Goal: Task Accomplishment & Management: Complete application form

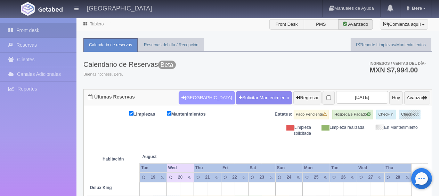
click at [188, 98] on button "[GEOGRAPHIC_DATA]" at bounding box center [207, 97] width 56 height 13
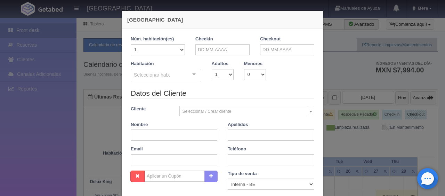
checkbox input "false"
click at [221, 50] on input "text" at bounding box center [222, 49] width 54 height 11
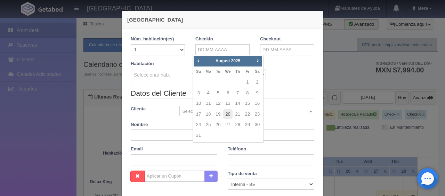
click at [229, 115] on link "20" at bounding box center [227, 114] width 9 height 10
type input "20-08-2025"
checkbox input "false"
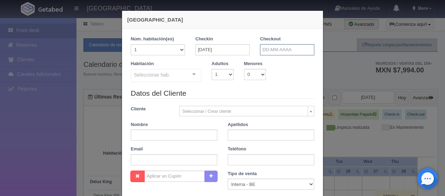
click at [279, 48] on input "text" at bounding box center [287, 49] width 54 height 11
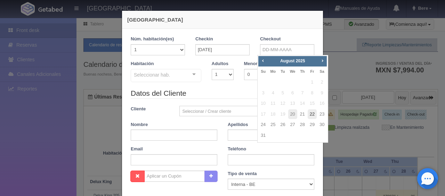
click at [312, 116] on link "22" at bounding box center [311, 114] width 9 height 10
type input "22-08-2025"
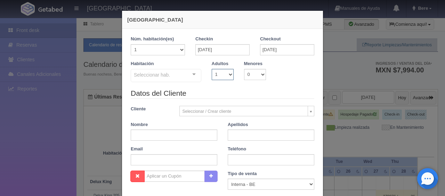
click at [221, 77] on select "1 2 3 4 5 6 7 8 9 10" at bounding box center [223, 74] width 22 height 11
click at [184, 78] on div "Seleccionar hab. SUITE SUITE - Sin asignar SUITE 301 Habitación Personas con Mo…" at bounding box center [166, 76] width 71 height 14
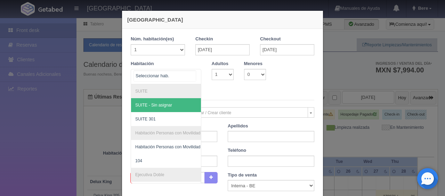
scroll to position [69, 0]
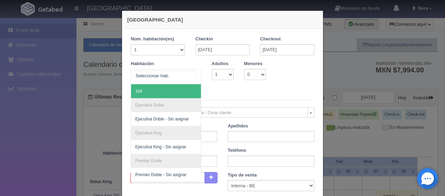
click at [143, 89] on span "104" at bounding box center [189, 91] width 117 height 14
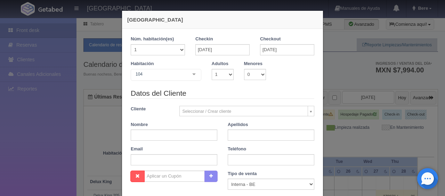
checkbox input "false"
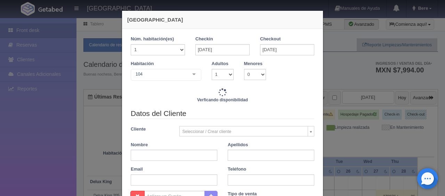
type input "2598.00"
checkbox input "false"
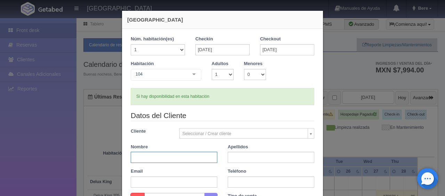
click at [176, 157] on input "text" at bounding box center [174, 156] width 87 height 11
paste input "[PERSON_NAME]"
type input "Gustavo"
paste input "Salinas"
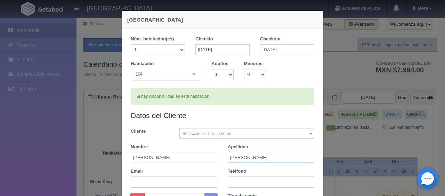
type input "Salinas"
click at [237, 179] on input "text" at bounding box center [271, 181] width 87 height 11
paste input "8672063729"
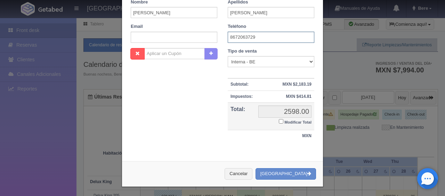
type input "8672063729"
click at [284, 121] on small "Modificar Total" at bounding box center [297, 122] width 27 height 4
click at [283, 121] on input "Modificar Total" at bounding box center [281, 121] width 5 height 5
checkbox input "true"
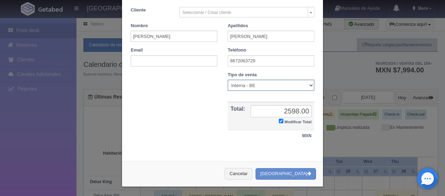
drag, startPoint x: 254, startPoint y: 84, endPoint x: 257, endPoint y: 88, distance: 4.8
click at [254, 84] on select "Correo Electronico Interna - BE Llamada OTA Externa Otro WALK IN" at bounding box center [271, 85] width 87 height 11
select select "walkin"
click at [228, 80] on select "Correo Electronico Interna - BE Llamada OTA Externa Otro WALK IN" at bounding box center [271, 85] width 87 height 11
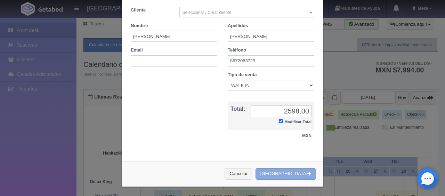
click at [276, 174] on button "[GEOGRAPHIC_DATA]" at bounding box center [285, 173] width 60 height 11
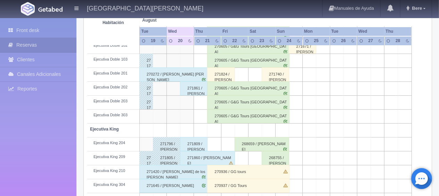
scroll to position [370, 0]
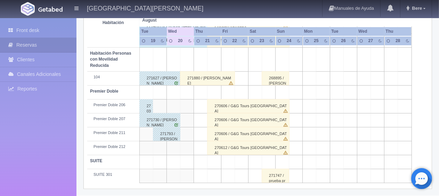
click at [204, 75] on div "271880 / [PERSON_NAME]" at bounding box center [207, 78] width 55 height 14
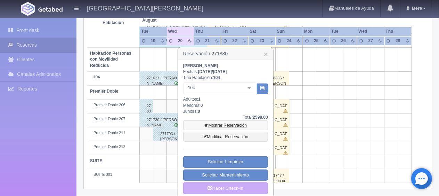
click at [227, 126] on link "Mostrar Reservación" at bounding box center [225, 125] width 85 height 10
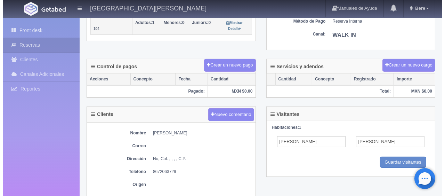
scroll to position [104, 0]
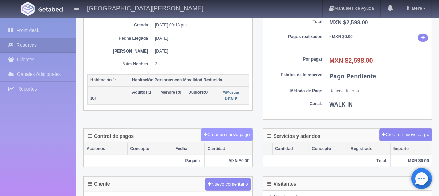
click at [239, 130] on button "Crear un nuevo pago" at bounding box center [226, 134] width 51 height 13
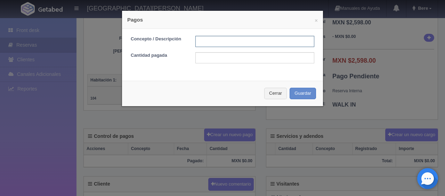
click at [231, 44] on input "text" at bounding box center [254, 41] width 119 height 11
type input "Total Tarjeta"
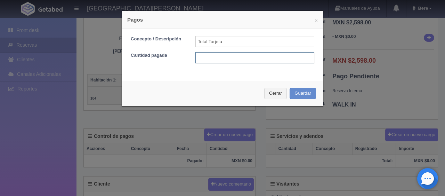
click at [254, 55] on input "text" at bounding box center [254, 57] width 119 height 11
type input "5"
type input "2598"
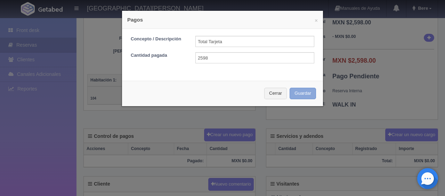
click at [289, 88] on button "Guardar" at bounding box center [302, 93] width 26 height 11
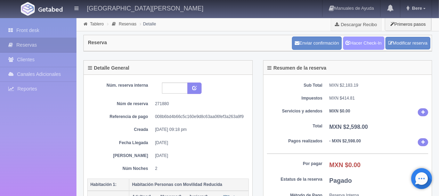
click at [351, 47] on link "Hacer Check-In" at bounding box center [363, 42] width 41 height 13
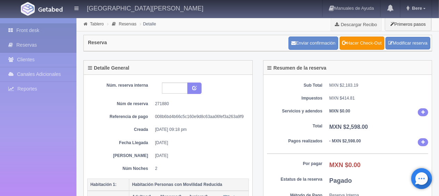
click at [35, 30] on link "Front desk" at bounding box center [38, 30] width 76 height 14
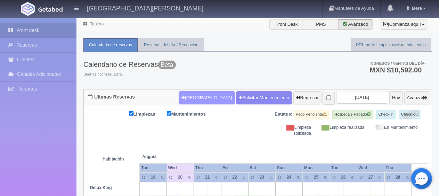
click at [199, 96] on button "[GEOGRAPHIC_DATA]" at bounding box center [207, 97] width 56 height 13
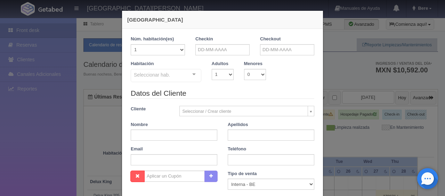
checkbox input "false"
click at [194, 135] on input "text" at bounding box center [174, 134] width 87 height 11
paste input "[PERSON_NAME] [PERSON_NAME]"
drag, startPoint x: 204, startPoint y: 137, endPoint x: 157, endPoint y: 137, distance: 47.3
click at [157, 137] on input "[PERSON_NAME] [PERSON_NAME]" at bounding box center [174, 134] width 87 height 11
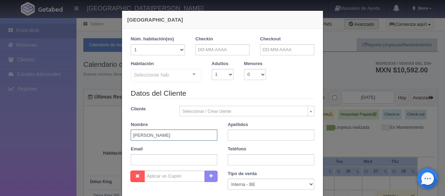
type input "[PERSON_NAME]"
paste input "[PERSON_NAME]"
type input "[PERSON_NAME]"
click at [236, 162] on input "text" at bounding box center [271, 159] width 87 height 11
paste input "52 1 311 143 6811"
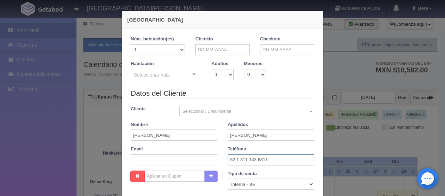
type input "52 1 311 143 6811"
click at [227, 48] on input "text" at bounding box center [222, 49] width 54 height 11
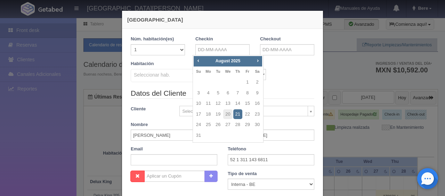
click at [260, 60] on link "Next" at bounding box center [258, 61] width 8 height 8
click at [197, 60] on span "Prev" at bounding box center [198, 61] width 6 height 6
click at [208, 102] on link "15" at bounding box center [208, 103] width 9 height 10
type input "15-09-2025"
checkbox input "false"
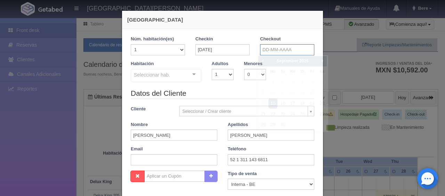
click at [284, 45] on input "text" at bounding box center [287, 49] width 54 height 11
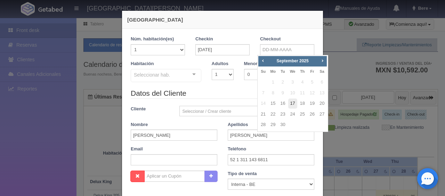
click at [292, 104] on link "17" at bounding box center [292, 103] width 9 height 10
type input "17-09-2025"
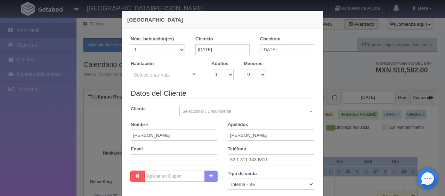
click at [183, 76] on div "Seleccionar hab. SUITE SUITE - Sin asignar SUITE 301 Habitación Personas con Mo…" at bounding box center [166, 76] width 71 height 14
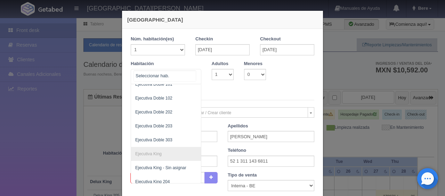
scroll to position [208, 0]
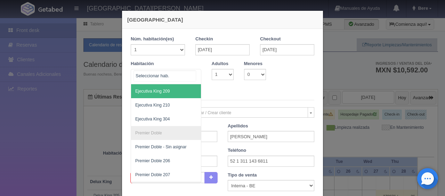
click at [172, 88] on span "Ejecutiva King 209" at bounding box center [189, 91] width 117 height 14
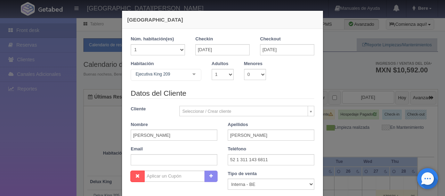
checkbox input "false"
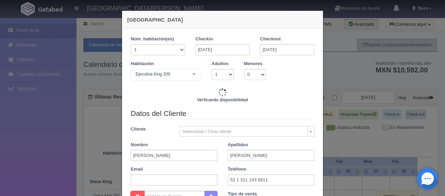
type input "2598.00"
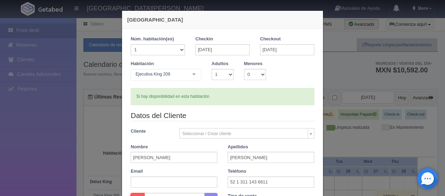
click at [186, 77] on div "Ejecutiva King 209 SUITE SUITE - Sin asignar SUITE 301 Habitación Personas con …" at bounding box center [166, 76] width 71 height 14
click at [233, 98] on div "Si hay disponibilidad en esta habitación" at bounding box center [222, 96] width 183 height 17
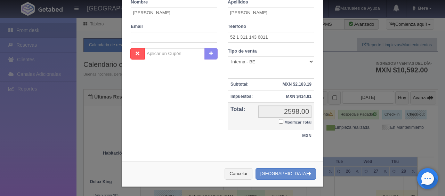
click at [286, 117] on label "Modificar Total" at bounding box center [295, 121] width 33 height 8
click at [283, 119] on input "Modificar Total" at bounding box center [281, 121] width 5 height 5
checkbox input "true"
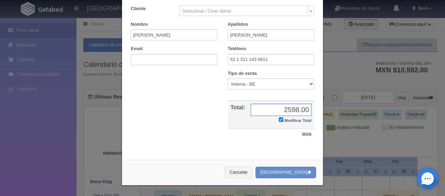
scroll to position [121, 0]
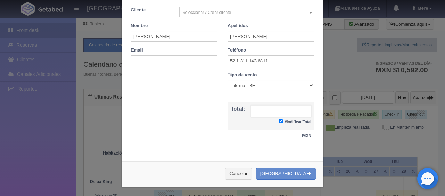
type input "2"
click at [275, 109] on input "text" at bounding box center [280, 111] width 61 height 12
type input "2598"
click at [256, 84] on select "Correo Electronico Interna - BE Llamada OTA Externa Otro WALK IN" at bounding box center [271, 85] width 87 height 11
click at [228, 80] on select "Correo Electronico Interna - BE Llamada OTA Externa Otro WALK IN" at bounding box center [271, 85] width 87 height 11
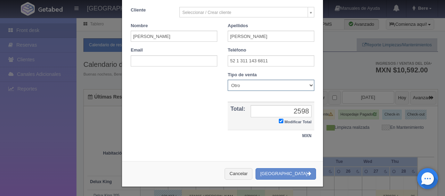
click at [264, 84] on select "Correo Electronico Interna - BE Llamada OTA Externa Otro WALK IN" at bounding box center [271, 85] width 87 height 11
click at [228, 80] on select "Correo Electronico Interna - BE Llamada OTA Externa Otro WALK IN" at bounding box center [271, 85] width 87 height 11
drag, startPoint x: 267, startPoint y: 85, endPoint x: 268, endPoint y: 89, distance: 3.6
click at [267, 85] on select "Correo Electronico Interna - BE Llamada OTA Externa Otro WALK IN" at bounding box center [271, 85] width 87 height 11
select select "other"
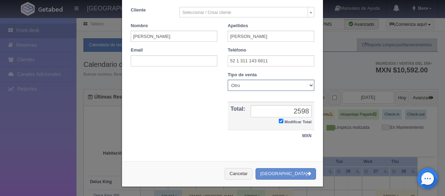
click at [228, 80] on select "Correo Electronico Interna - BE Llamada OTA Externa Otro WALK IN" at bounding box center [271, 85] width 87 height 11
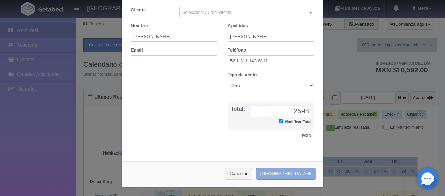
click at [307, 171] on icon "button" at bounding box center [309, 173] width 4 height 5
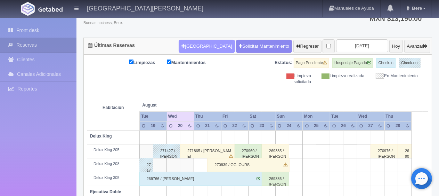
scroll to position [51, 0]
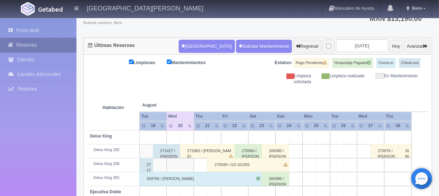
click at [60, 43] on link "Reservas" at bounding box center [38, 45] width 76 height 14
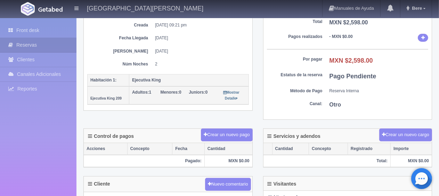
scroll to position [208, 0]
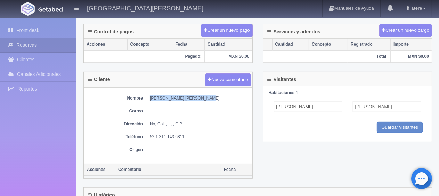
drag, startPoint x: 215, startPoint y: 94, endPoint x: 149, endPoint y: 92, distance: 66.4
click at [149, 92] on div "Nombre [PERSON_NAME] [PERSON_NAME] Correo Dirección No, Col. , , , , C.P. Teléf…" at bounding box center [168, 126] width 169 height 76
copy dd "[PERSON_NAME] [PERSON_NAME]"
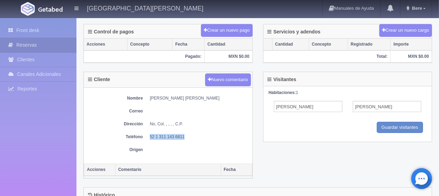
drag, startPoint x: 192, startPoint y: 130, endPoint x: 147, endPoint y: 131, distance: 45.5
click at [147, 131] on div "Nombre [PERSON_NAME] [PERSON_NAME] Correo Dirección No, Col. , , , , C.P. Teléf…" at bounding box center [168, 126] width 169 height 76
copy dd "52 1 311 143 6811"
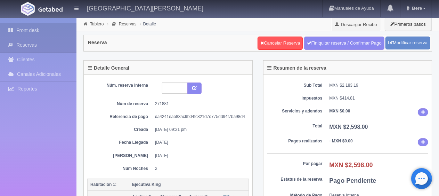
click at [48, 28] on link "Front desk" at bounding box center [38, 30] width 76 height 14
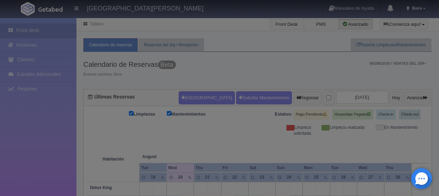
click at [184, 97] on div at bounding box center [219, 98] width 439 height 196
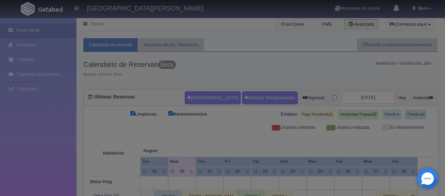
checkbox input "false"
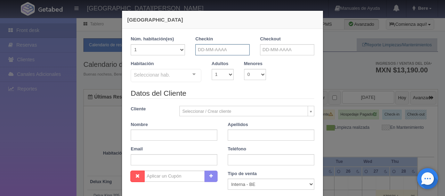
click at [214, 49] on input "text" at bounding box center [222, 49] width 54 height 11
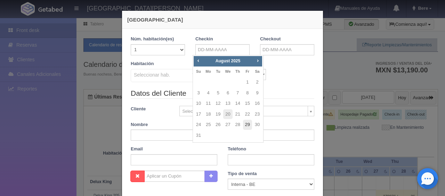
click at [245, 123] on link "29" at bounding box center [247, 125] width 9 height 10
type input "[DATE]"
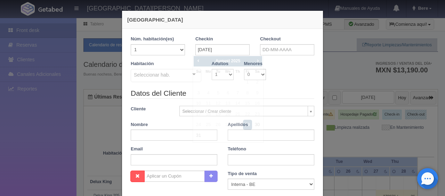
checkbox input "false"
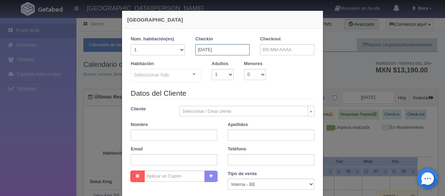
click at [232, 53] on input "[DATE]" at bounding box center [222, 49] width 54 height 11
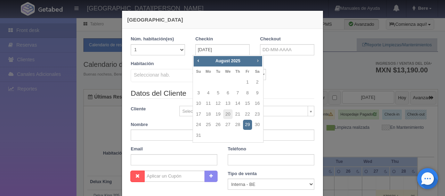
click at [258, 62] on span "Next" at bounding box center [258, 61] width 6 height 6
click at [208, 124] on link "29" at bounding box center [208, 125] width 9 height 10
type input "29-09-2025"
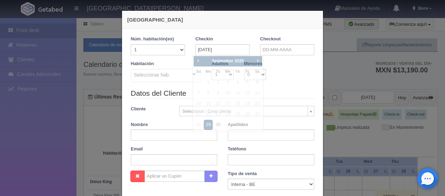
checkbox input "false"
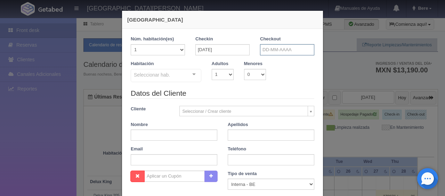
click at [293, 50] on input "text" at bounding box center [287, 49] width 54 height 11
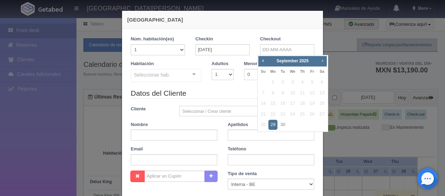
click at [326, 58] on link "Next" at bounding box center [323, 61] width 8 height 8
click at [313, 82] on link "3" at bounding box center [311, 82] width 9 height 10
type input "03-10-2025"
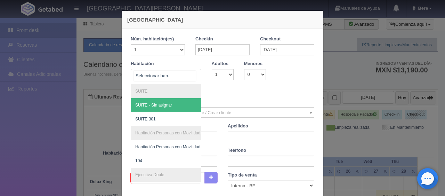
click at [178, 79] on div at bounding box center [166, 76] width 71 height 15
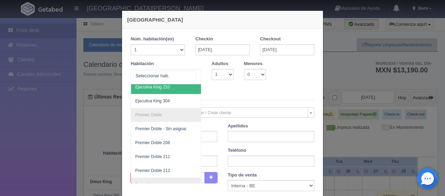
scroll to position [233, 0]
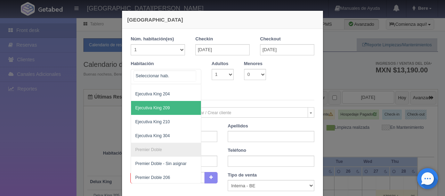
click at [175, 104] on span "Ejecutiva King 209" at bounding box center [189, 108] width 117 height 14
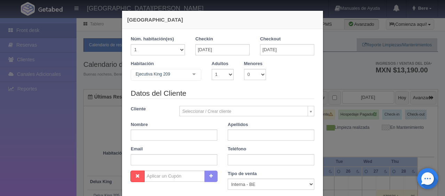
checkbox input "false"
click at [170, 77] on div "Ejecutiva King 209" at bounding box center [166, 75] width 71 height 12
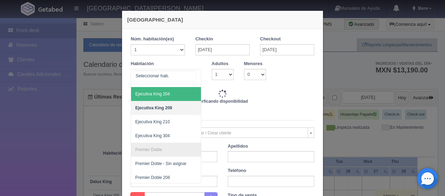
click at [179, 98] on span "Ejecutiva King 204" at bounding box center [189, 94] width 117 height 14
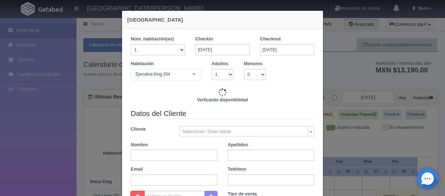
type input "5196.00"
checkbox input "false"
drag, startPoint x: 173, startPoint y: 155, endPoint x: 176, endPoint y: 148, distance: 7.8
click at [173, 155] on input "text" at bounding box center [174, 154] width 87 height 11
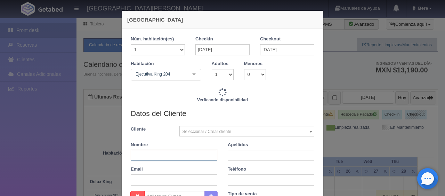
type input "5196.00"
checkbox input "false"
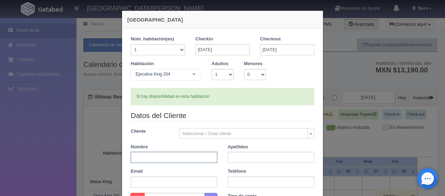
paste input "[PERSON_NAME] [PERSON_NAME]"
drag, startPoint x: 190, startPoint y: 158, endPoint x: 157, endPoint y: 158, distance: 32.7
click at [157, 158] on input "[PERSON_NAME] [PERSON_NAME]" at bounding box center [174, 156] width 87 height 11
type input "[PERSON_NAME]"
type input "V"
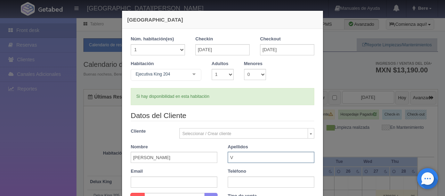
click at [245, 152] on input "V" at bounding box center [271, 156] width 87 height 11
paste input "[PERSON_NAME]"
type input "[PERSON_NAME]"
click at [245, 184] on input "text" at bounding box center [271, 181] width 87 height 11
paste input "52 1 311 143 6811"
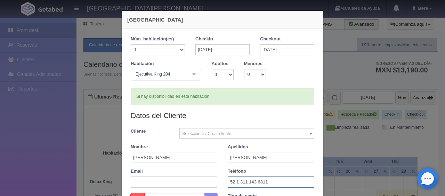
scroll to position [145, 0]
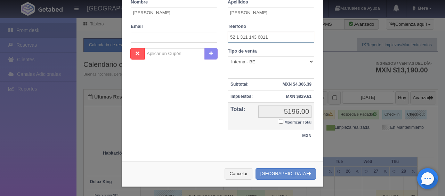
type input "52 1 311 143 6811"
click at [287, 120] on small "Modificar Total" at bounding box center [297, 122] width 27 height 4
click at [283, 120] on input "Modificar Total" at bounding box center [281, 121] width 5 height 5
checkbox input "true"
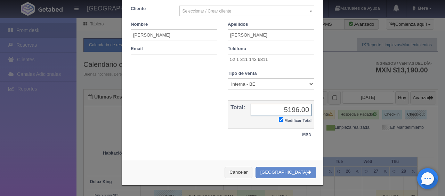
scroll to position [121, 0]
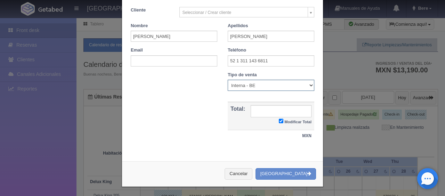
click at [265, 84] on select "Correo Electronico Interna - BE Llamada OTA Externa Otro WALK IN" at bounding box center [271, 85] width 87 height 11
select select "other"
click at [228, 80] on select "Correo Electronico Interna - BE Llamada OTA Externa Otro WALK IN" at bounding box center [271, 85] width 87 height 11
click at [278, 108] on input "text" at bounding box center [280, 111] width 61 height 12
click at [283, 110] on input "text" at bounding box center [280, 111] width 61 height 12
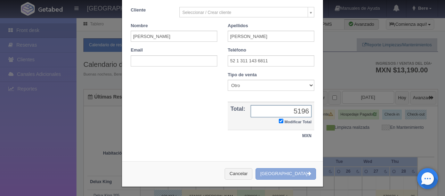
type input "5196"
click at [296, 172] on button "[GEOGRAPHIC_DATA]" at bounding box center [285, 173] width 60 height 11
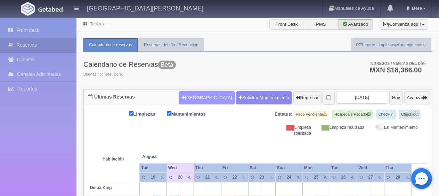
click at [202, 95] on button "[GEOGRAPHIC_DATA]" at bounding box center [207, 97] width 56 height 13
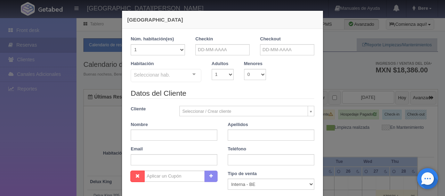
checkbox input "false"
click at [230, 51] on input "text" at bounding box center [222, 49] width 54 height 11
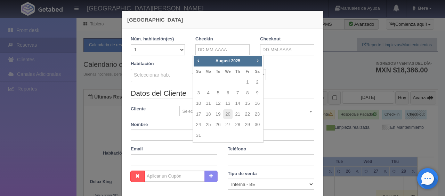
click at [259, 60] on span "Next" at bounding box center [258, 61] width 6 height 6
click at [261, 60] on link "Next" at bounding box center [258, 61] width 8 height 8
click at [206, 104] on link "13" at bounding box center [208, 103] width 9 height 10
type input "13-10-2025"
checkbox input "false"
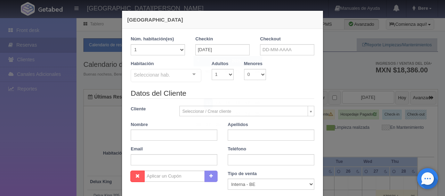
click at [290, 42] on div "Checkout" at bounding box center [287, 45] width 54 height 19
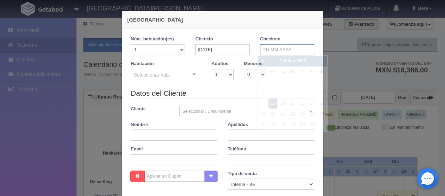
click at [286, 49] on input "text" at bounding box center [287, 49] width 54 height 11
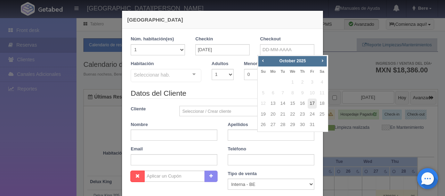
click at [312, 105] on link "17" at bounding box center [311, 103] width 9 height 10
type input "17-10-2025"
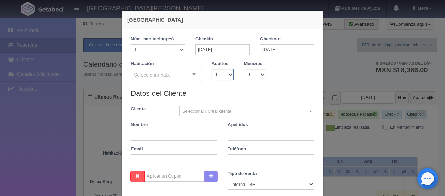
click at [214, 76] on select "1 2 3 4 5 6 7 8 9 10" at bounding box center [223, 74] width 22 height 11
click at [178, 72] on div "Seleccionar hab." at bounding box center [166, 75] width 71 height 13
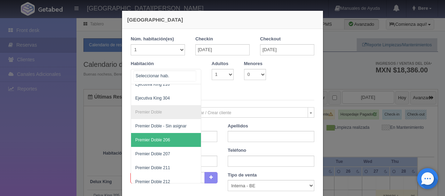
scroll to position [208, 0]
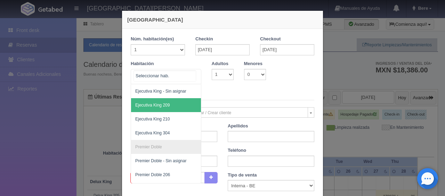
click at [170, 106] on span "Ejecutiva King 209" at bounding box center [189, 105] width 117 height 14
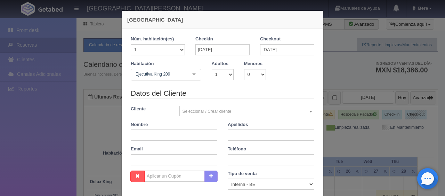
checkbox input "false"
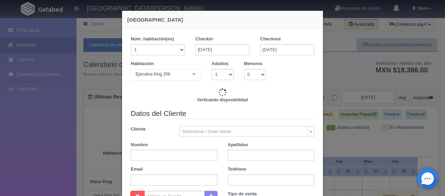
type input "5196.00"
checkbox input "false"
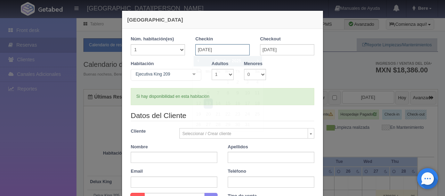
click at [218, 47] on input "13-10-2025" at bounding box center [222, 49] width 54 height 11
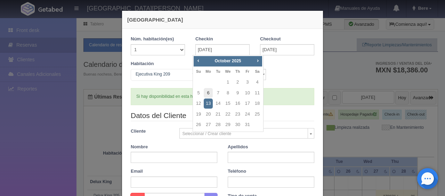
click at [209, 91] on link "6" at bounding box center [208, 93] width 9 height 10
type input "06-10-2025"
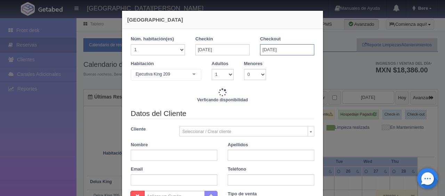
click at [281, 52] on input "17-10-2025" at bounding box center [287, 49] width 54 height 11
checkbox input "false"
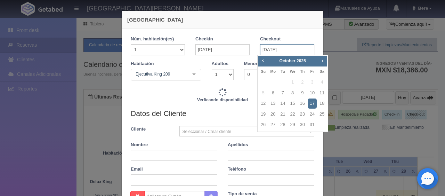
type input "14289.00"
checkbox input "false"
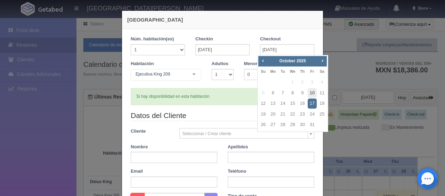
click at [313, 91] on link "10" at bounding box center [311, 93] width 9 height 10
type input "10-10-2025"
checkbox input "false"
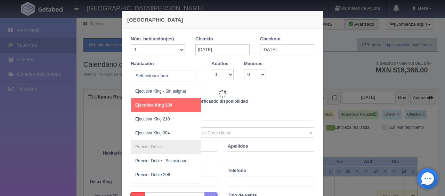
checkbox input "false"
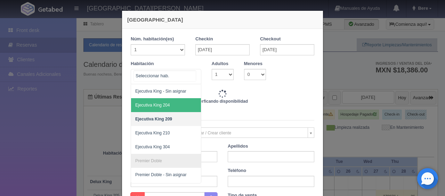
type input "5196.00"
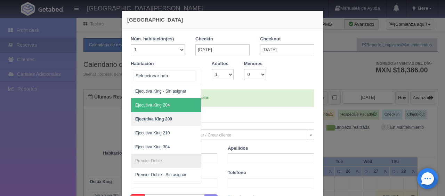
click at [180, 107] on span "Ejecutiva King 204" at bounding box center [189, 105] width 117 height 14
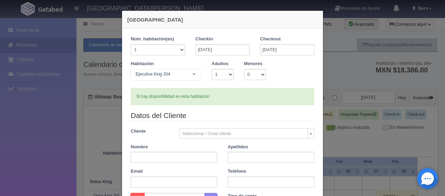
checkbox input "false"
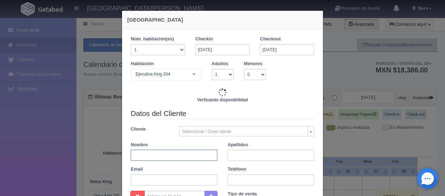
click at [177, 158] on input "text" at bounding box center [174, 154] width 87 height 11
type input "5196.00"
checkbox input "false"
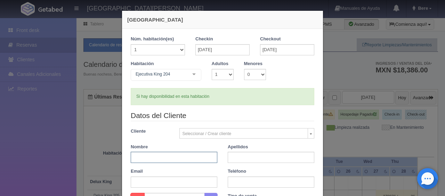
paste input "[PERSON_NAME] [PERSON_NAME]"
drag, startPoint x: 189, startPoint y: 156, endPoint x: 157, endPoint y: 158, distance: 32.0
click at [157, 158] on input "[PERSON_NAME] [PERSON_NAME]" at bounding box center [174, 156] width 87 height 11
type input "Juan Manuel"
paste input "Jesus Aguilar"
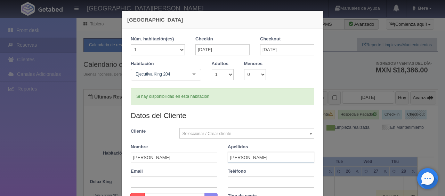
type input "Jesus Aguilar"
click at [236, 186] on input "text" at bounding box center [271, 181] width 87 height 11
paste input "52 1 311 143 6811"
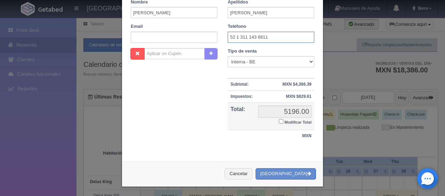
type input "52 1 311 143 6811"
click at [296, 118] on label "Modificar Total" at bounding box center [295, 121] width 33 height 8
click at [283, 119] on input "Modificar Total" at bounding box center [281, 121] width 5 height 5
checkbox input "true"
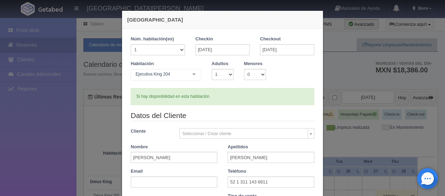
scroll to position [121, 0]
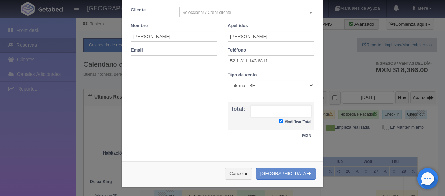
click at [288, 110] on input "text" at bounding box center [280, 111] width 61 height 12
click at [237, 87] on select "Correo Electronico Interna - BE Llamada OTA Externa Otro WALK IN" at bounding box center [271, 85] width 87 height 11
select select "other"
click at [228, 80] on select "Correo Electronico Interna - BE Llamada OTA Externa Otro WALK IN" at bounding box center [271, 85] width 87 height 11
click at [279, 120] on input "Modificar Total" at bounding box center [281, 120] width 5 height 5
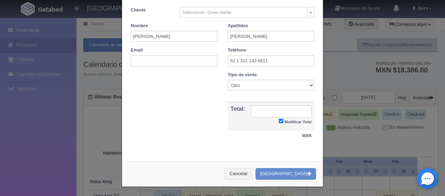
checkbox input "false"
type input "5196.00"
checkbox input "false"
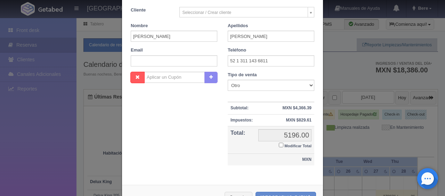
click at [235, 158] on td "MXN" at bounding box center [271, 160] width 87 height 12
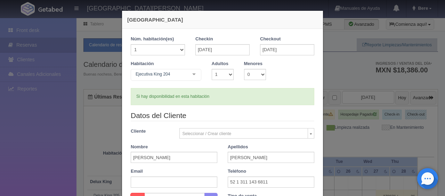
scroll to position [145, 0]
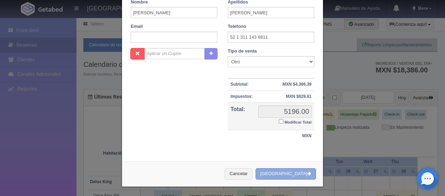
click at [284, 171] on button "[GEOGRAPHIC_DATA]" at bounding box center [285, 173] width 60 height 11
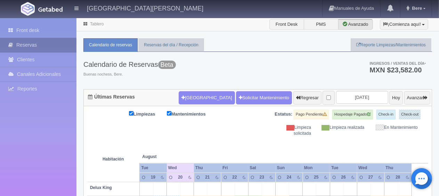
click at [61, 41] on link "Reservas" at bounding box center [38, 45] width 76 height 14
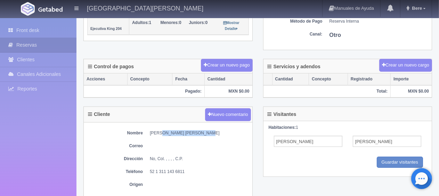
scroll to position [174, 0]
drag, startPoint x: 157, startPoint y: 132, endPoint x: 150, endPoint y: 132, distance: 7.3
click at [150, 132] on dd "[PERSON_NAME] [PERSON_NAME]" at bounding box center [199, 133] width 99 height 6
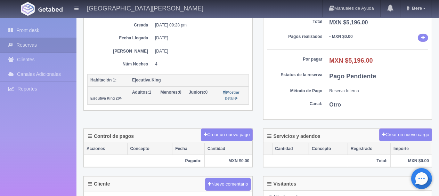
scroll to position [243, 0]
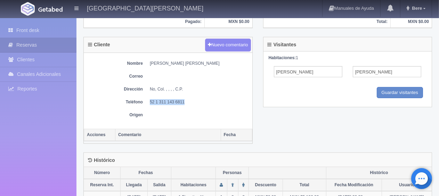
drag, startPoint x: 204, startPoint y: 92, endPoint x: 149, endPoint y: 99, distance: 55.2
click at [149, 98] on div "Nombre [PERSON_NAME] [PERSON_NAME] Correo Dirección No, Col. , , , , C.P. Teléf…" at bounding box center [168, 91] width 169 height 76
copy dd "52 1 311 143 6811"
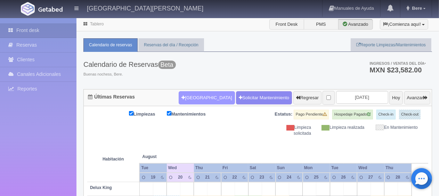
click at [203, 95] on button "[GEOGRAPHIC_DATA]" at bounding box center [207, 97] width 56 height 13
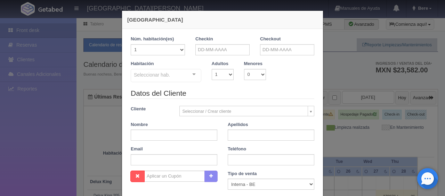
checkbox input "false"
click at [220, 51] on input "text" at bounding box center [222, 49] width 54 height 11
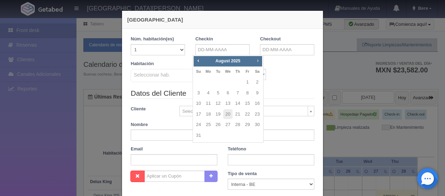
click at [258, 59] on span "Next" at bounding box center [258, 61] width 6 height 6
click at [211, 103] on link "13" at bounding box center [208, 103] width 9 height 10
type input "13-10-2025"
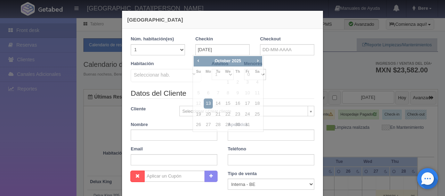
checkbox input "false"
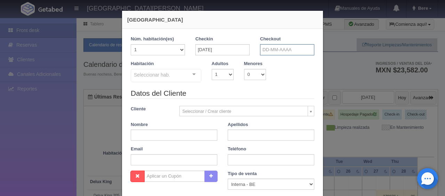
click at [275, 53] on input "text" at bounding box center [287, 49] width 54 height 11
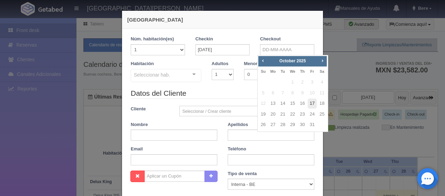
click at [312, 101] on link "17" at bounding box center [311, 103] width 9 height 10
type input "17-10-2025"
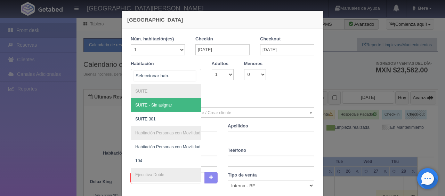
click at [172, 76] on div at bounding box center [166, 76] width 71 height 15
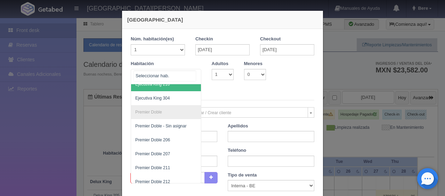
scroll to position [208, 0]
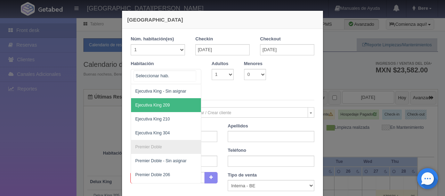
click at [170, 103] on span "Ejecutiva King 209" at bounding box center [189, 105] width 117 height 14
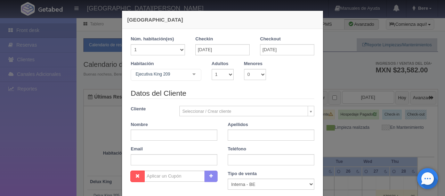
checkbox input "false"
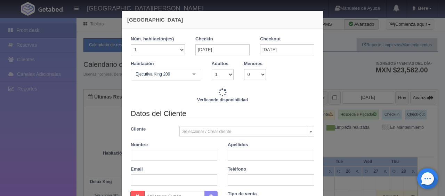
type input "5196.00"
checkbox input "false"
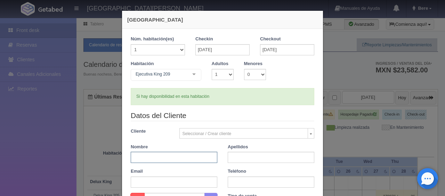
drag, startPoint x: 171, startPoint y: 155, endPoint x: 176, endPoint y: 156, distance: 5.7
click at [171, 155] on input "text" at bounding box center [174, 156] width 87 height 11
paste input "[PERSON_NAME] [PERSON_NAME]"
drag, startPoint x: 191, startPoint y: 157, endPoint x: 157, endPoint y: 159, distance: 33.4
click at [157, 159] on input "[PERSON_NAME] [PERSON_NAME]" at bounding box center [174, 156] width 87 height 11
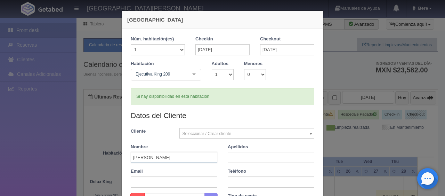
type input "[PERSON_NAME]"
paste input "[PERSON_NAME]"
type input "[PERSON_NAME]"
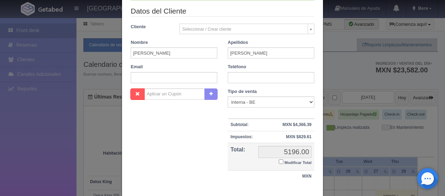
click at [242, 70] on div "Teléfono" at bounding box center [270, 73] width 97 height 19
click at [240, 75] on input "text" at bounding box center [271, 77] width 87 height 11
paste input "52 1 311 143 6811"
type input "52 1 311 143 6811"
click at [235, 106] on select "Correo Electronico Interna - BE Llamada OTA Externa Otro WALK IN" at bounding box center [271, 101] width 87 height 11
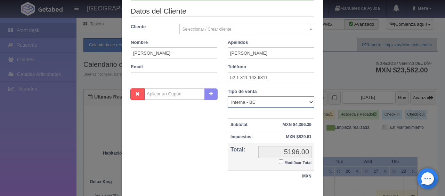
select select "other"
click at [228, 96] on select "Correo Electronico Interna - BE Llamada OTA Externa Otro WALK IN" at bounding box center [271, 101] width 87 height 11
click at [286, 161] on small "Modificar Total" at bounding box center [297, 162] width 27 height 4
click at [283, 161] on input "Modificar Total" at bounding box center [281, 161] width 5 height 5
checkbox input "true"
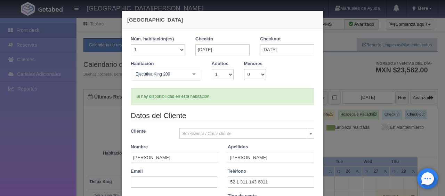
scroll to position [121, 0]
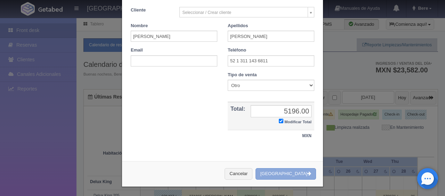
click at [286, 171] on button "Crear Reserva" at bounding box center [285, 173] width 60 height 11
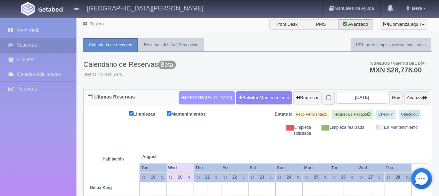
click at [189, 94] on button "[GEOGRAPHIC_DATA]" at bounding box center [207, 97] width 56 height 13
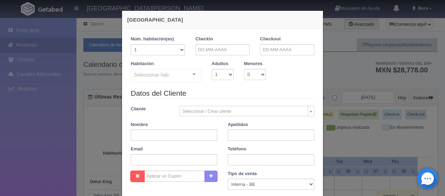
checkbox input "false"
click at [211, 50] on input "text" at bounding box center [222, 49] width 54 height 11
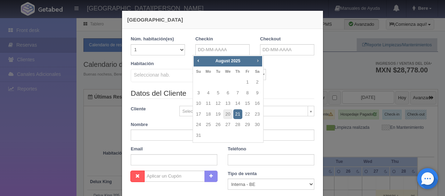
click at [258, 58] on span "Next" at bounding box center [258, 61] width 6 height 6
click at [207, 114] on link "20" at bounding box center [208, 114] width 9 height 10
type input "20-10-2025"
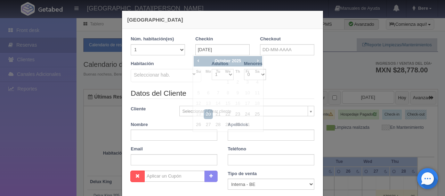
checkbox input "false"
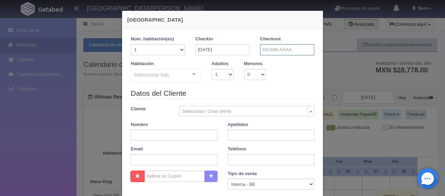
click at [286, 45] on input "text" at bounding box center [287, 49] width 54 height 11
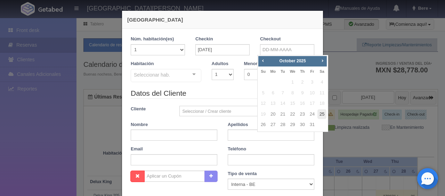
click at [320, 114] on link "25" at bounding box center [321, 114] width 9 height 10
type input "[DATE]"
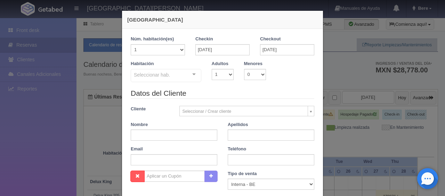
click at [187, 75] on div "Seleccionar hab. SUITE SUITE - Sin asignar SUITE 301 Habitación Personas con Mo…" at bounding box center [166, 76] width 71 height 14
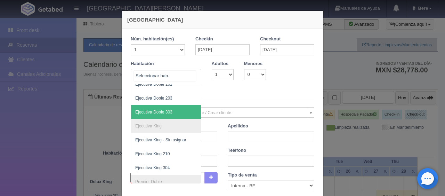
scroll to position [139, 0]
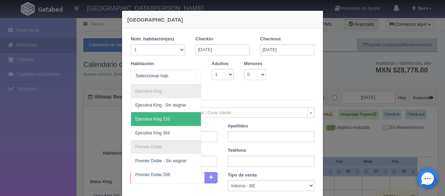
click at [172, 114] on span "Ejecutiva King 210" at bounding box center [189, 119] width 117 height 14
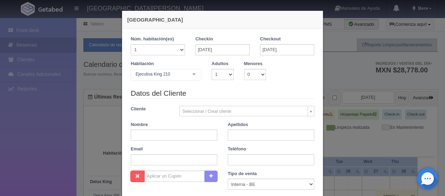
checkbox input "false"
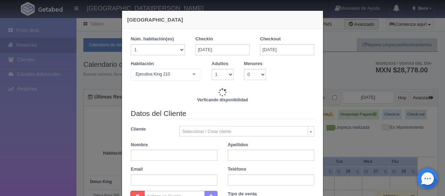
type input "6495.00"
checkbox input "false"
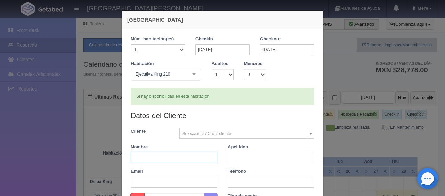
click at [178, 156] on input "text" at bounding box center [174, 156] width 87 height 11
paste input "[PERSON_NAME] [PERSON_NAME]"
drag, startPoint x: 186, startPoint y: 156, endPoint x: 156, endPoint y: 159, distance: 29.7
click at [157, 158] on input "[PERSON_NAME] [PERSON_NAME]" at bounding box center [174, 156] width 87 height 11
type input "Juan Manuel"
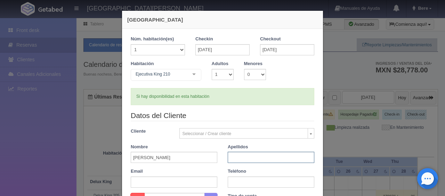
paste input "Jesus Aguilar"
type input "Jesus Aguilar"
click at [258, 179] on input "text" at bounding box center [271, 181] width 87 height 11
paste input "52 1 311 143 6811"
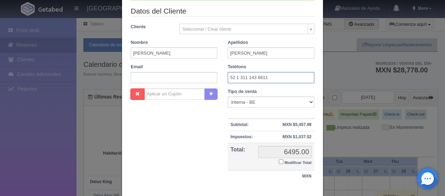
type input "52 1 311 143 6811"
click at [284, 163] on small "Modificar Total" at bounding box center [297, 162] width 27 height 4
click at [283, 163] on input "Modificar Total" at bounding box center [281, 161] width 5 height 5
checkbox input "true"
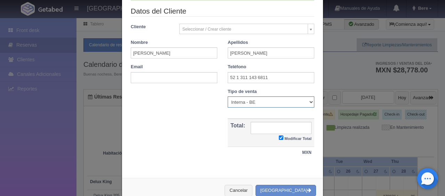
click at [250, 99] on select "Correo Electronico Interna - BE Llamada OTA Externa Otro WALK IN" at bounding box center [271, 101] width 87 height 11
select select "other"
click at [228, 96] on select "Correo Electronico Interna - BE Llamada OTA Externa Otro WALK IN" at bounding box center [271, 101] width 87 height 11
click at [285, 128] on input "text" at bounding box center [280, 128] width 61 height 12
click at [281, 135] on label "Modificar Total" at bounding box center [295, 138] width 33 height 8
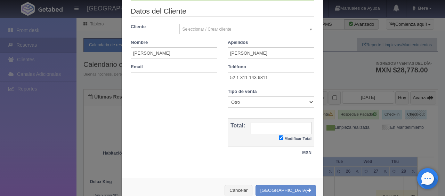
click at [281, 135] on input "Modificar Total" at bounding box center [281, 137] width 5 height 5
checkbox input "false"
type input "6495.00"
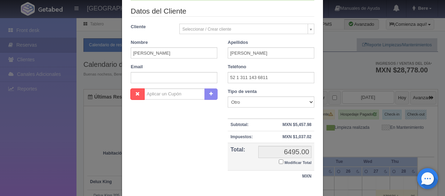
click at [285, 160] on small "Modificar Total" at bounding box center [297, 162] width 27 height 4
click at [283, 159] on input "Modificar Total" at bounding box center [281, 161] width 5 height 5
checkbox input "true"
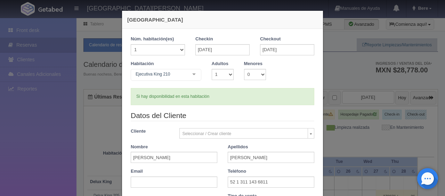
scroll to position [121, 0]
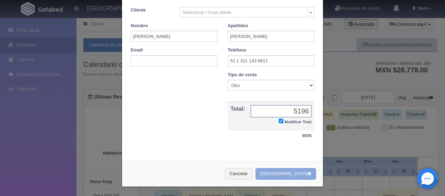
type input "5196"
click at [299, 169] on button "Crear Reserva" at bounding box center [285, 173] width 60 height 11
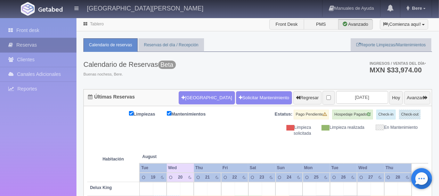
click at [61, 46] on link "Reservas" at bounding box center [38, 45] width 76 height 14
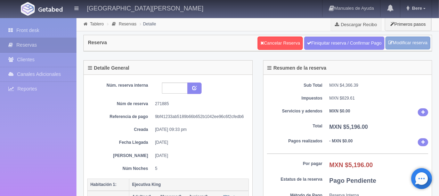
click at [414, 41] on link "Modificar reserva" at bounding box center [407, 42] width 45 height 13
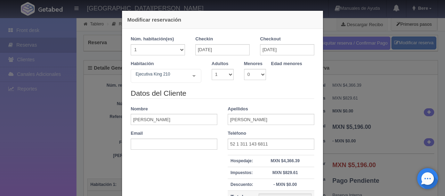
click at [231, 43] on div "Checkin [DATE]" at bounding box center [222, 45] width 54 height 19
click at [231, 52] on input "[DATE]" at bounding box center [222, 49] width 54 height 11
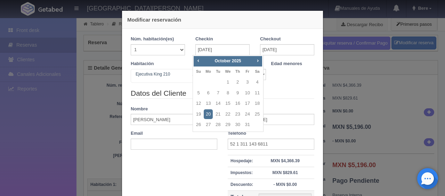
click at [208, 113] on link "20" at bounding box center [208, 114] width 9 height 10
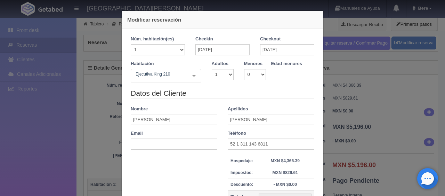
checkbox input "false"
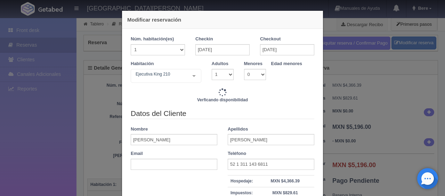
type input "6495.00"
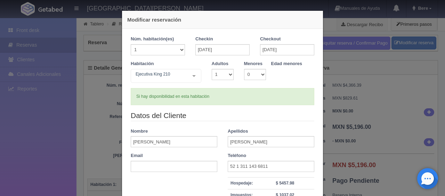
scroll to position [99, 0]
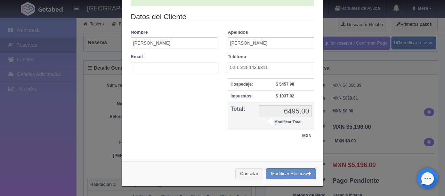
drag, startPoint x: 288, startPoint y: 122, endPoint x: 290, endPoint y: 141, distance: 19.9
click at [287, 122] on small "Modificar Total" at bounding box center [287, 122] width 27 height 4
click at [285, 169] on button "Modificar Reserva" at bounding box center [291, 173] width 50 height 11
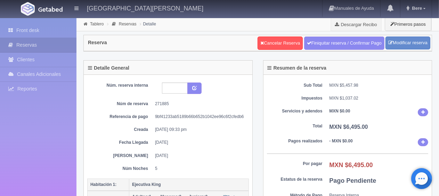
scroll to position [139, 0]
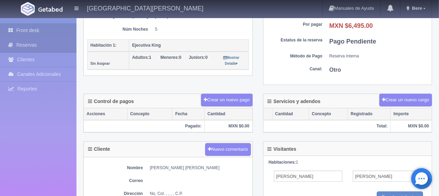
click at [47, 28] on link "Front desk" at bounding box center [38, 30] width 76 height 14
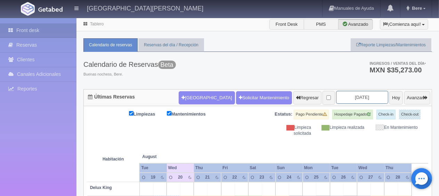
click at [368, 95] on input "2025-08-21" at bounding box center [362, 97] width 52 height 13
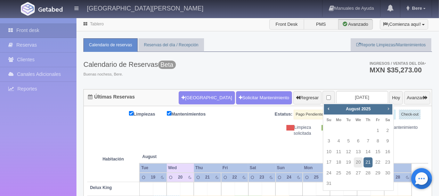
click at [387, 108] on span "Next" at bounding box center [388, 109] width 6 height 6
click at [339, 162] on link "20" at bounding box center [338, 162] width 9 height 10
type input "2025-10-20"
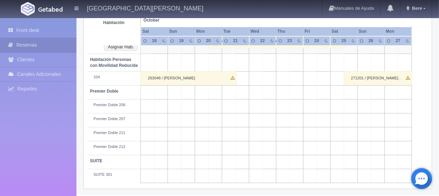
scroll to position [279, 0]
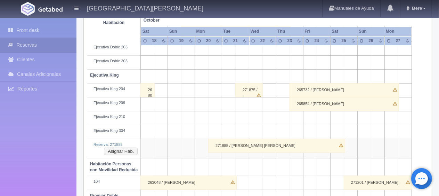
click at [247, 142] on div "271885 / [PERSON_NAME] [PERSON_NAME]" at bounding box center [276, 146] width 137 height 14
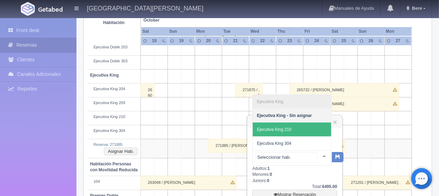
click at [307, 129] on span "Ejecutiva King 210" at bounding box center [292, 129] width 79 height 14
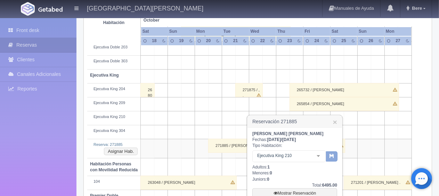
click at [331, 159] on button "button" at bounding box center [331, 156] width 11 height 10
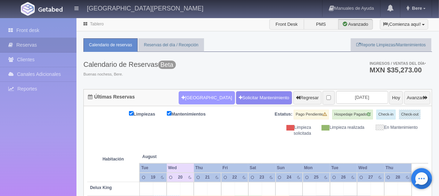
click at [193, 92] on button "[GEOGRAPHIC_DATA]" at bounding box center [207, 97] width 56 height 13
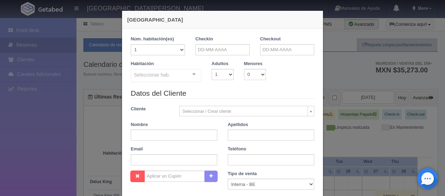
checkbox input "false"
click at [228, 52] on input "text" at bounding box center [222, 49] width 54 height 11
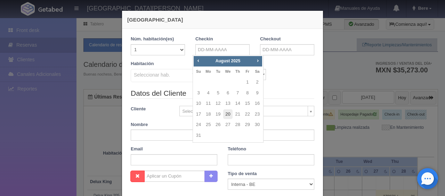
click at [225, 113] on link "20" at bounding box center [227, 114] width 9 height 10
type input "[DATE]"
checkbox input "false"
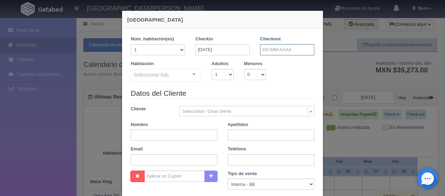
drag, startPoint x: 280, startPoint y: 47, endPoint x: 280, endPoint y: 52, distance: 5.2
click at [280, 52] on input "text" at bounding box center [287, 49] width 54 height 11
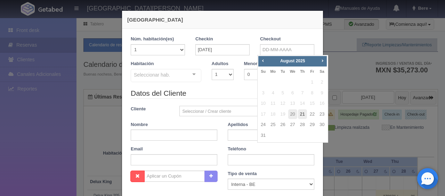
click at [304, 114] on link "21" at bounding box center [302, 114] width 9 height 10
type input "[DATE]"
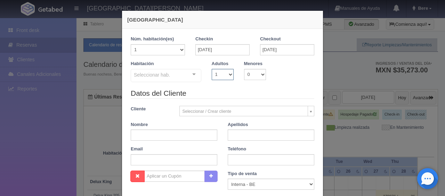
click at [224, 73] on select "1 2 3 4 5 6 7 8 9 10" at bounding box center [223, 74] width 22 height 11
checkbox input "false"
select select "4"
click at [212, 69] on select "1 2 3 4 5 6 7 8 9 10" at bounding box center [223, 74] width 22 height 11
checkbox input "false"
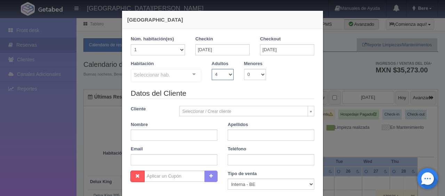
click at [216, 73] on select "1 2 3 4 5 6 7 8 9 10" at bounding box center [223, 74] width 22 height 11
select select "3"
click at [212, 69] on select "1 2 3 4 5 6 7 8 9 10" at bounding box center [223, 74] width 22 height 11
click at [170, 74] on div "Seleccionar hab." at bounding box center [166, 75] width 71 height 13
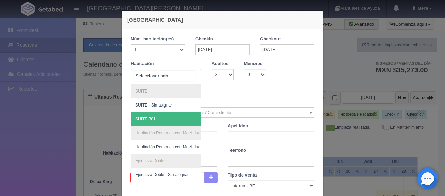
scroll to position [104, 0]
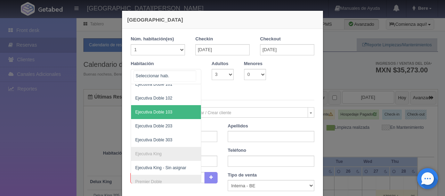
click at [174, 108] on span "Ejecutiva Doble 103" at bounding box center [189, 112] width 117 height 14
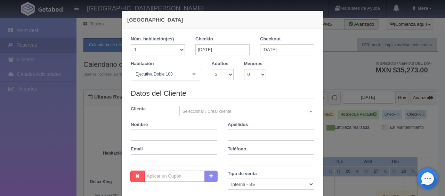
checkbox input "false"
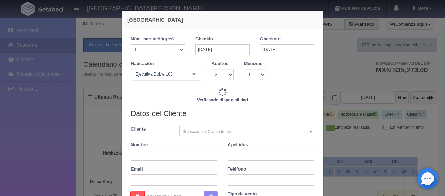
type input "1759.00"
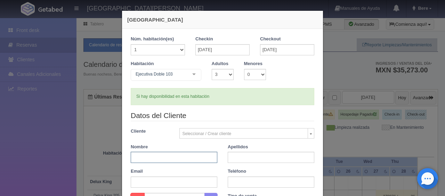
click at [169, 151] on input "text" at bounding box center [174, 156] width 87 height 11
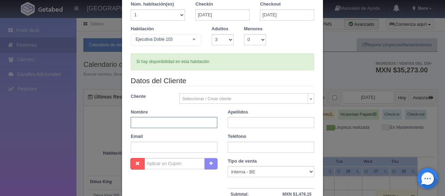
click at [155, 122] on input "text" at bounding box center [174, 122] width 87 height 11
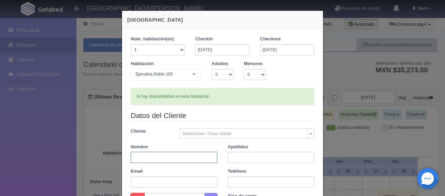
scroll to position [104, 0]
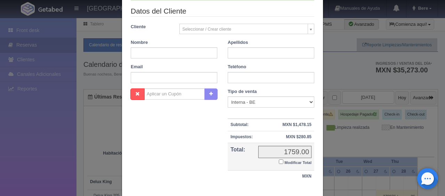
click at [288, 156] on input "1759.00" at bounding box center [284, 152] width 53 height 12
click at [286, 158] on label "Modificar Total" at bounding box center [295, 162] width 33 height 8
click at [283, 159] on input "Modificar Total" at bounding box center [281, 161] width 5 height 5
checkbox input "true"
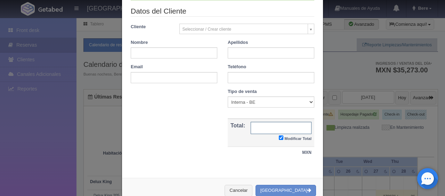
type input "7"
type input "1699"
click at [244, 101] on select "Correo Electronico Interna - BE Llamada OTA Externa Otro WALK IN" at bounding box center [271, 101] width 87 height 11
select select "walkin"
click at [228, 96] on select "Correo Electronico Interna - BE Llamada OTA Externa Otro WALK IN" at bounding box center [271, 101] width 87 height 11
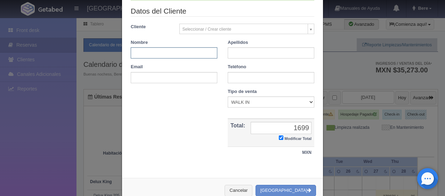
click at [164, 56] on input "text" at bounding box center [174, 52] width 87 height 11
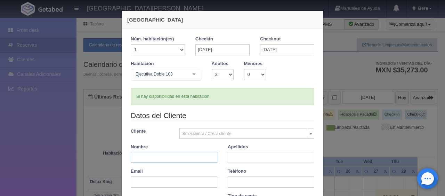
scroll to position [69, 0]
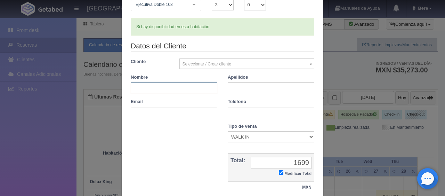
click at [186, 86] on input "text" at bounding box center [174, 87] width 87 height 11
click at [246, 36] on form "1 Núm. habitación(es) 1 2 3 4 5 6 7 8 9 10 11 12 13 14 15 16 17 18 19 20 Checki…" at bounding box center [222, 83] width 183 height 234
click at [188, 86] on input "text" at bounding box center [174, 87] width 87 height 11
click at [228, 43] on legend "Datos del Cliente" at bounding box center [222, 46] width 183 height 11
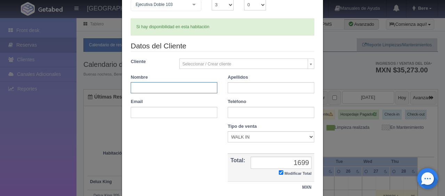
click at [173, 85] on input "text" at bounding box center [174, 87] width 87 height 11
click at [202, 51] on div "Datos del Cliente Cliente Seleccionar / Crear cliente Nuevo Cliente Adriana Nav…" at bounding box center [222, 82] width 194 height 82
click at [182, 84] on input "text" at bounding box center [174, 87] width 87 height 11
click at [215, 34] on div "Si hay disponibilidad en esta habitación" at bounding box center [222, 26] width 183 height 17
click at [164, 82] on input "text" at bounding box center [174, 87] width 87 height 11
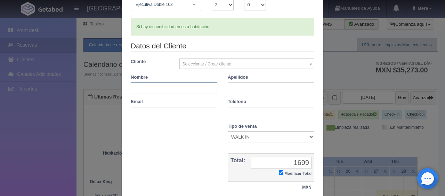
click at [172, 88] on input "text" at bounding box center [174, 87] width 87 height 11
click at [216, 43] on legend "Datos del Cliente" at bounding box center [222, 46] width 183 height 11
click at [172, 88] on input "text" at bounding box center [174, 87] width 87 height 11
click at [199, 34] on div "Si hay disponibilidad en esta habitación" at bounding box center [222, 26] width 183 height 17
click at [178, 89] on input "text" at bounding box center [174, 87] width 87 height 11
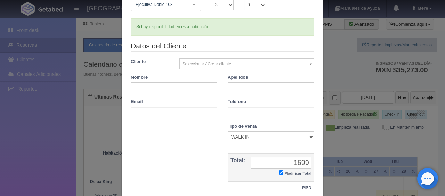
click at [223, 25] on div "Si hay disponibilidad en esta habitación" at bounding box center [222, 26] width 183 height 17
click at [177, 88] on input "text" at bounding box center [174, 87] width 87 height 11
click at [212, 45] on legend "Datos del Cliente" at bounding box center [222, 46] width 183 height 11
drag, startPoint x: 189, startPoint y: 89, endPoint x: 202, endPoint y: 79, distance: 16.1
click at [189, 89] on input "text" at bounding box center [174, 87] width 87 height 11
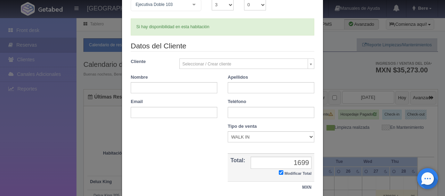
click at [221, 36] on form "1 Núm. habitación(es) 1 2 3 4 5 6 7 8 9 10 11 12 13 14 15 16 17 18 19 20 Checki…" at bounding box center [222, 83] width 183 height 234
click at [191, 91] on input "text" at bounding box center [174, 87] width 87 height 11
click at [182, 91] on input "text" at bounding box center [174, 87] width 87 height 11
click at [190, 84] on input "text" at bounding box center [174, 87] width 87 height 11
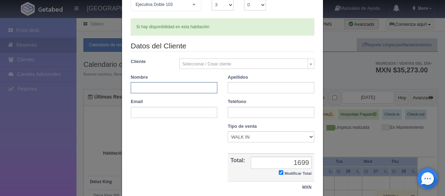
click at [190, 84] on input "text" at bounding box center [174, 87] width 87 height 11
type input "m"
click at [228, 84] on input "text" at bounding box center [271, 87] width 87 height 11
click at [205, 87] on input "text" at bounding box center [174, 87] width 87 height 11
type input "Alejandro"
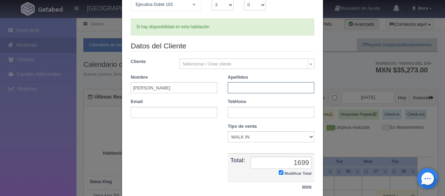
paste input "Zavala"
type input "Zavala"
click at [228, 107] on input "text" at bounding box center [271, 112] width 87 height 11
drag, startPoint x: 184, startPoint y: 87, endPoint x: 122, endPoint y: 91, distance: 62.3
click at [125, 91] on div "Nombre Alejandro" at bounding box center [173, 83] width 97 height 19
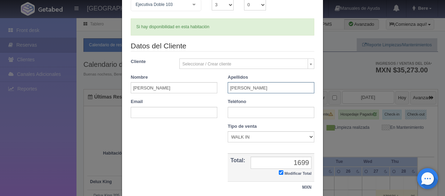
click at [252, 87] on input "Zavala" at bounding box center [271, 87] width 87 height 11
click at [190, 79] on div "Nombre Alejandro" at bounding box center [173, 83] width 97 height 19
click at [189, 88] on input "Alejandro" at bounding box center [174, 87] width 87 height 11
click at [264, 84] on input "Zavala" at bounding box center [271, 87] width 87 height 11
click at [242, 113] on input "text" at bounding box center [271, 112] width 87 height 11
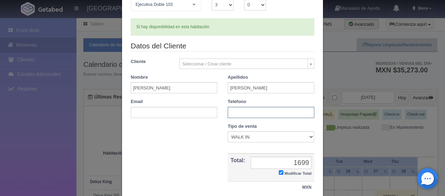
click at [268, 114] on input "text" at bounding box center [271, 112] width 87 height 11
click at [261, 113] on input "text" at bounding box center [271, 112] width 87 height 11
click at [265, 115] on input "text" at bounding box center [271, 112] width 87 height 11
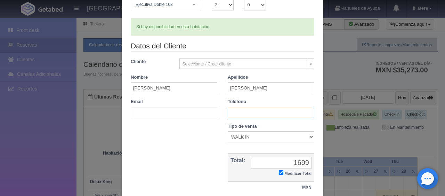
click at [259, 115] on input "text" at bounding box center [271, 112] width 87 height 11
click at [253, 112] on input "text" at bounding box center [271, 112] width 87 height 11
click at [271, 113] on input "text" at bounding box center [271, 112] width 87 height 11
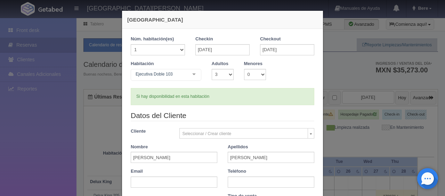
click at [224, 102] on div "Si hay disponibilidad en esta habitación" at bounding box center [222, 96] width 183 height 17
click at [326, 104] on div "Nueva Reserva 1 Núm. habitación(es) 1 2 3 4 5 6 7 8 9 10 11 12 13 14 15 16 17 1…" at bounding box center [222, 98] width 445 height 196
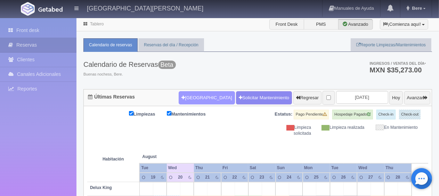
click at [184, 95] on button "[GEOGRAPHIC_DATA]" at bounding box center [207, 97] width 56 height 13
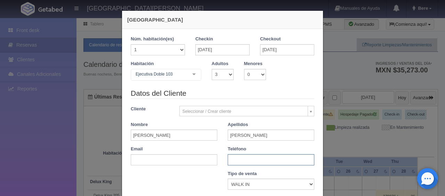
click at [242, 158] on input "text" at bounding box center [271, 159] width 87 height 11
click at [235, 90] on legend "Datos del Cliente" at bounding box center [222, 93] width 183 height 11
click at [236, 93] on legend "Datos del Cliente" at bounding box center [222, 93] width 183 height 11
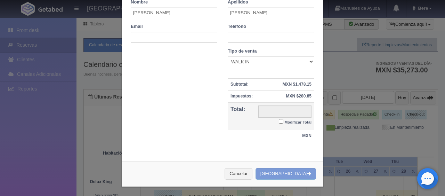
click at [290, 123] on label "Modificar Total" at bounding box center [295, 121] width 33 height 8
click at [283, 123] on input "Modificar Total" at bounding box center [281, 121] width 5 height 5
checkbox input "true"
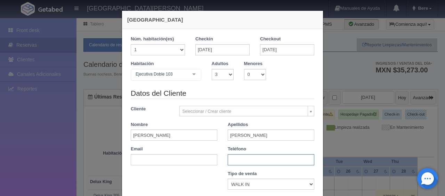
click at [243, 157] on input "text" at bounding box center [271, 159] width 87 height 11
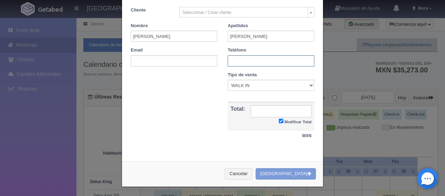
scroll to position [64, 0]
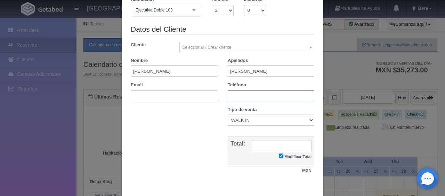
click at [245, 91] on input "text" at bounding box center [271, 95] width 87 height 11
click at [250, 145] on input "text" at bounding box center [280, 146] width 61 height 12
type input "1699"
click at [251, 98] on input "text" at bounding box center [271, 95] width 87 height 11
click at [251, 96] on input "text" at bounding box center [271, 95] width 87 height 11
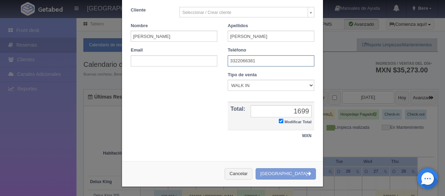
scroll to position [0, 0]
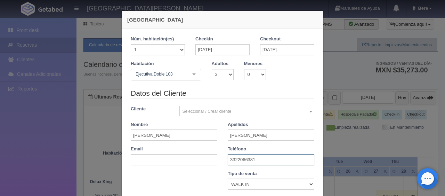
type input "3322066381"
click at [227, 48] on input "20-08-2025" at bounding box center [222, 49] width 54 height 11
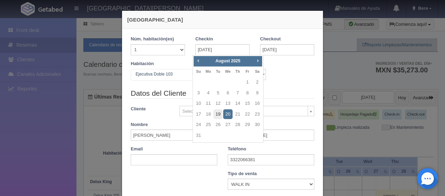
click at [218, 112] on link "19" at bounding box center [217, 114] width 9 height 10
type input "19-08-2025"
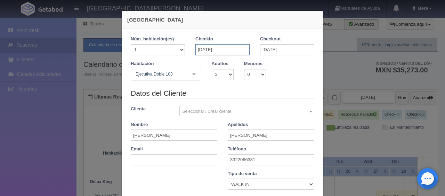
drag, startPoint x: 226, startPoint y: 45, endPoint x: 228, endPoint y: 54, distance: 8.6
click at [226, 45] on input "19-08-2025" at bounding box center [222, 49] width 54 height 11
checkbox input "false"
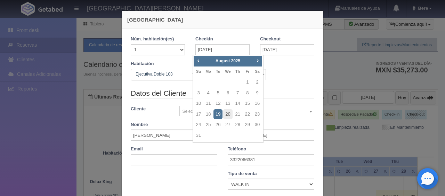
click at [229, 115] on link "20" at bounding box center [227, 114] width 9 height 10
type input "20-08-2025"
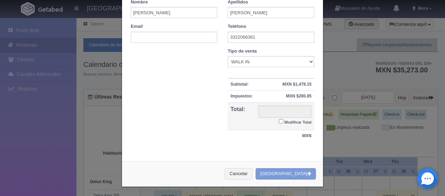
click at [289, 121] on small "Modificar Total" at bounding box center [297, 122] width 27 height 4
click at [283, 121] on input "Modificar Total" at bounding box center [281, 121] width 5 height 5
checkbox input "true"
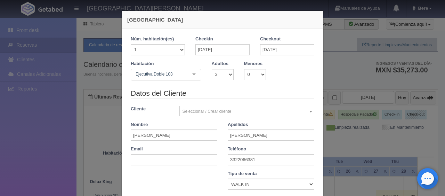
type input "1699"
click at [216, 52] on input "20-08-2025" at bounding box center [222, 49] width 54 height 11
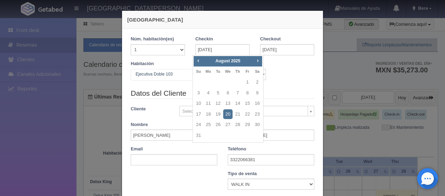
click at [179, 79] on div "Ejecutiva Doble 103" at bounding box center [166, 75] width 71 height 12
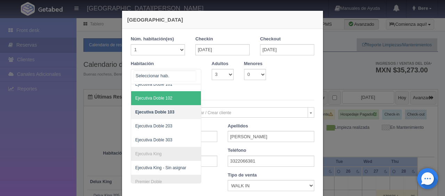
click at [174, 98] on span "Ejecutiva Doble 102" at bounding box center [189, 98] width 117 height 14
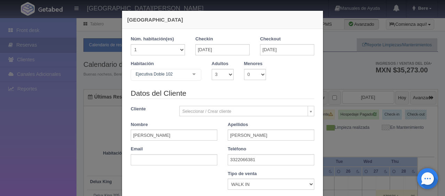
checkbox input "false"
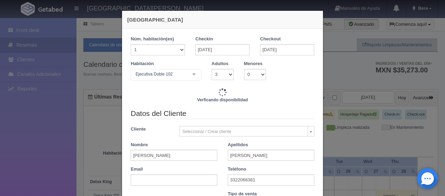
type input "1759.00"
checkbox input "false"
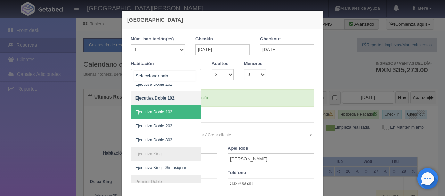
click at [180, 112] on span "Ejecutiva Doble 103" at bounding box center [189, 112] width 117 height 14
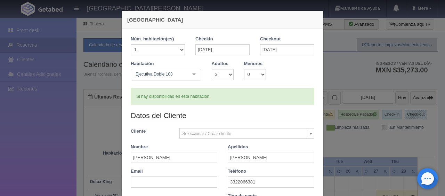
checkbox input "false"
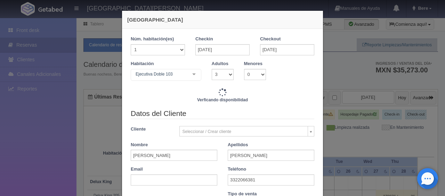
type input "1759.00"
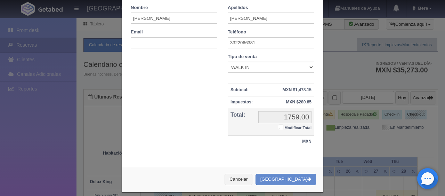
click at [287, 125] on small "Modificar Total" at bounding box center [297, 127] width 27 height 4
click at [283, 125] on input "Modificar Total" at bounding box center [281, 126] width 5 height 5
checkbox input "true"
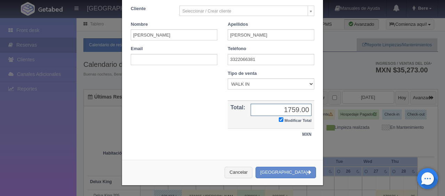
scroll to position [121, 0]
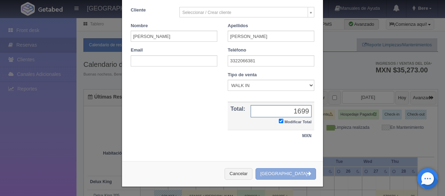
type input "1699"
click at [289, 170] on button "[GEOGRAPHIC_DATA]" at bounding box center [285, 173] width 60 height 11
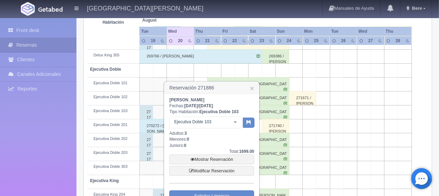
scroll to position [174, 0]
click at [199, 159] on link "Mostrar Reservación" at bounding box center [211, 159] width 85 height 10
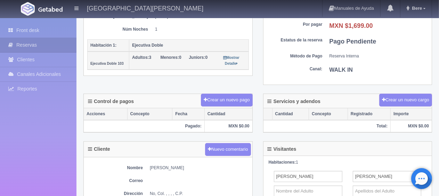
scroll to position [174, 0]
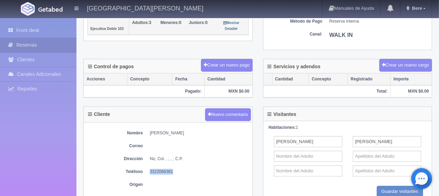
drag, startPoint x: 178, startPoint y: 167, endPoint x: 147, endPoint y: 168, distance: 30.9
click at [147, 169] on dl "Teléfono [PHONE_NUMBER]" at bounding box center [168, 172] width 162 height 6
copy dd "3322066381"
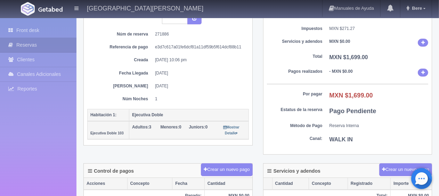
scroll to position [0, 0]
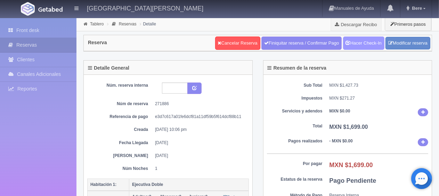
click at [368, 39] on link "Hacer Check-In" at bounding box center [363, 42] width 41 height 13
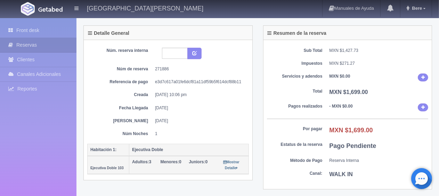
scroll to position [104, 0]
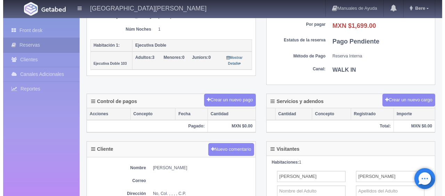
scroll to position [139, 0]
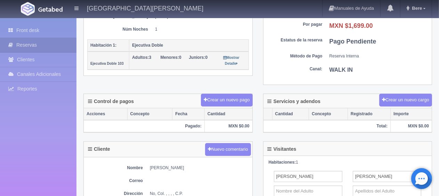
click at [237, 88] on div "Detalle General Núm. reserva interna Núm de reserva 271886 Referencia de pago e…" at bounding box center [257, 7] width 359 height 173
click at [234, 97] on button "Crear un nuevo pago" at bounding box center [226, 99] width 51 height 13
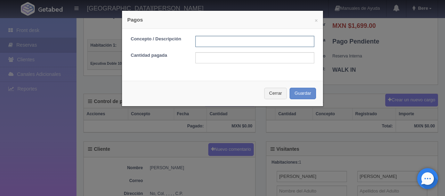
drag, startPoint x: 213, startPoint y: 41, endPoint x: 220, endPoint y: 42, distance: 6.6
click at [213, 41] on input "text" at bounding box center [254, 41] width 119 height 11
type input "Total Tarjeta"
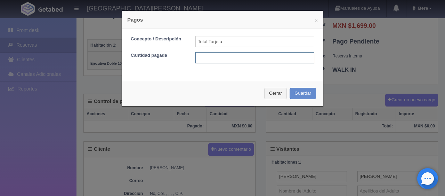
click at [245, 56] on input "text" at bounding box center [254, 57] width 119 height 11
type input "1699"
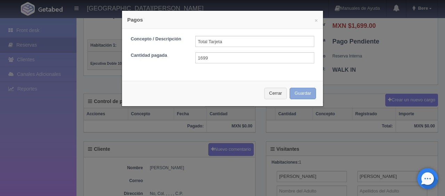
click at [289, 88] on button "Guardar" at bounding box center [302, 93] width 26 height 11
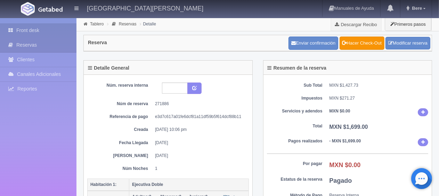
click at [33, 27] on link "Front desk" at bounding box center [38, 30] width 76 height 14
